Goal: Transaction & Acquisition: Subscribe to service/newsletter

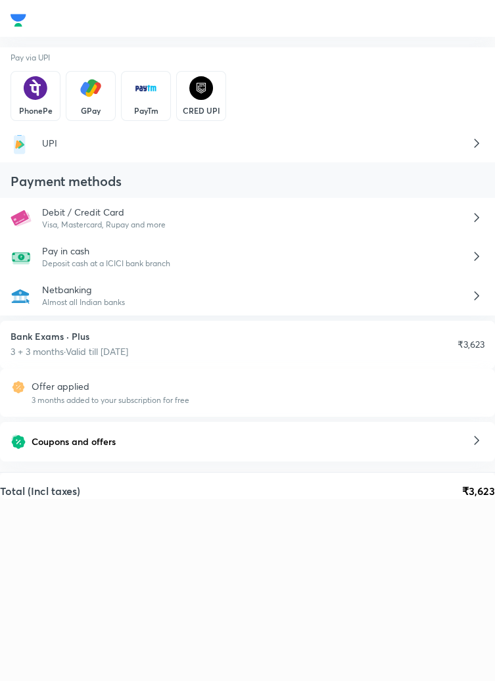
click at [392, 450] on div "Coupons and offers" at bounding box center [248, 441] width 474 height 18
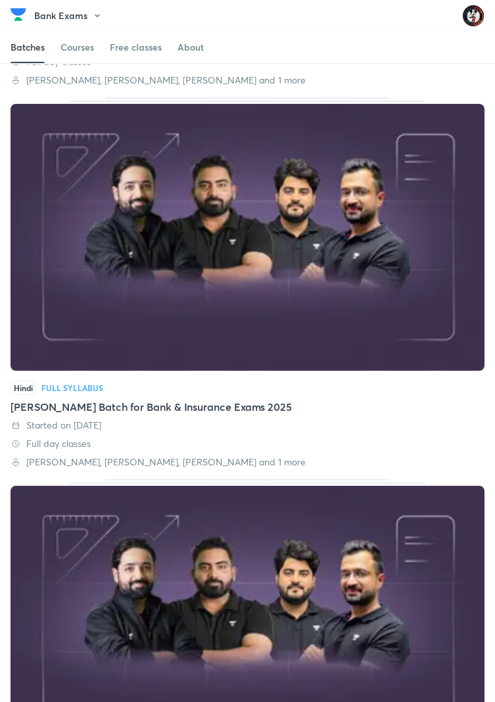
scroll to position [455, 0]
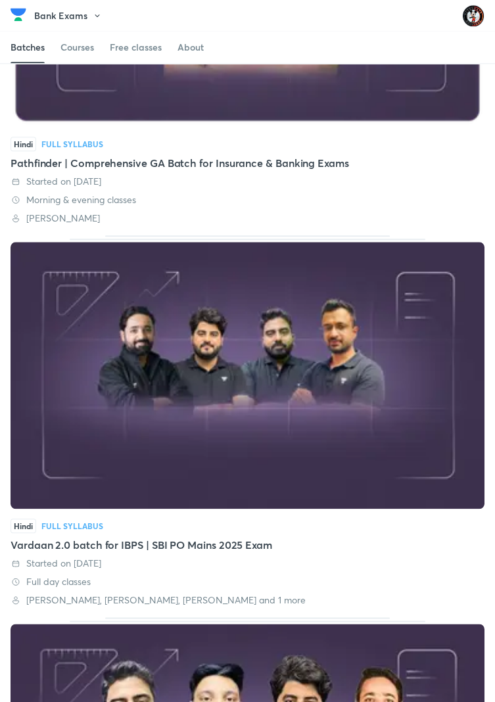
click at [313, 451] on img at bounding box center [248, 375] width 474 height 267
